Goal: Information Seeking & Learning: Find specific page/section

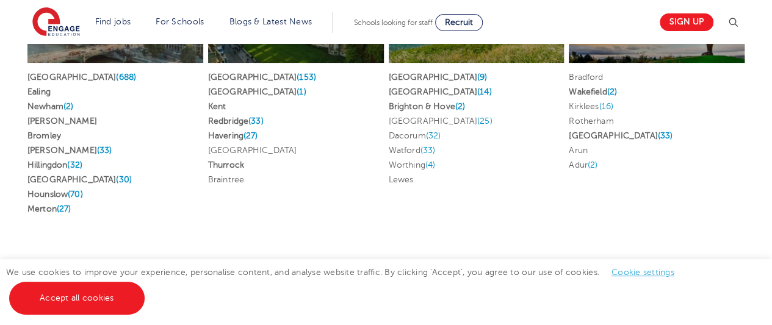
scroll to position [2442, 0]
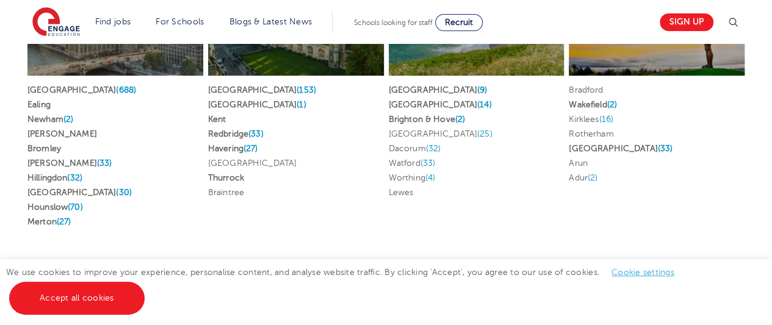
click at [586, 83] on li "Bradford" at bounding box center [657, 90] width 176 height 15
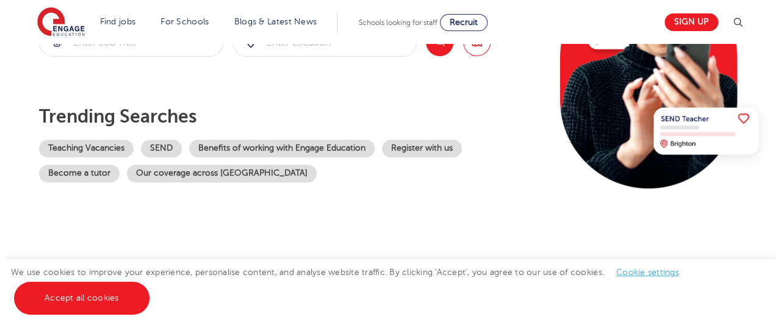
scroll to position [0, 0]
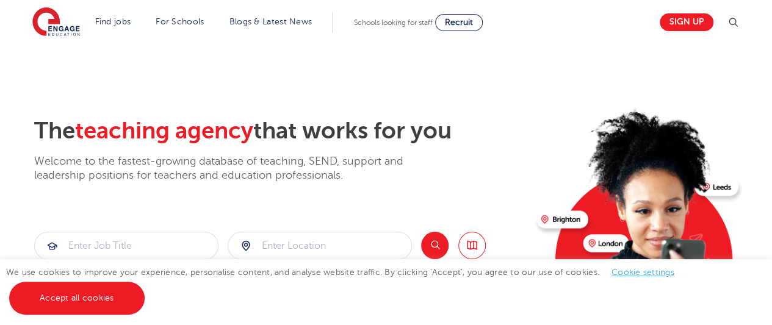
click at [736, 25] on img at bounding box center [733, 22] width 15 height 15
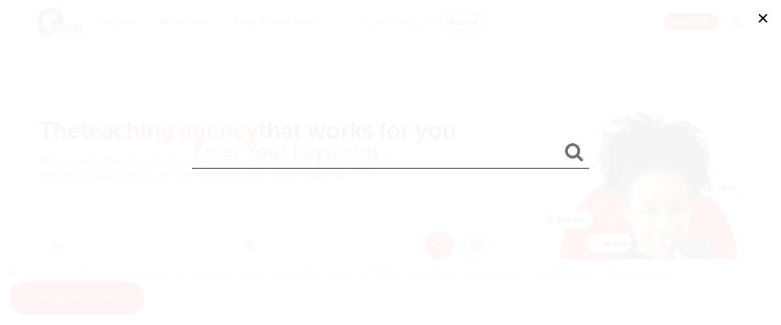
click at [339, 160] on input "search" at bounding box center [390, 149] width 397 height 40
type input "umbrella"
click at [560, 142] on button "submit" at bounding box center [574, 153] width 29 height 23
